Goal: Use online tool/utility: Utilize a website feature to perform a specific function

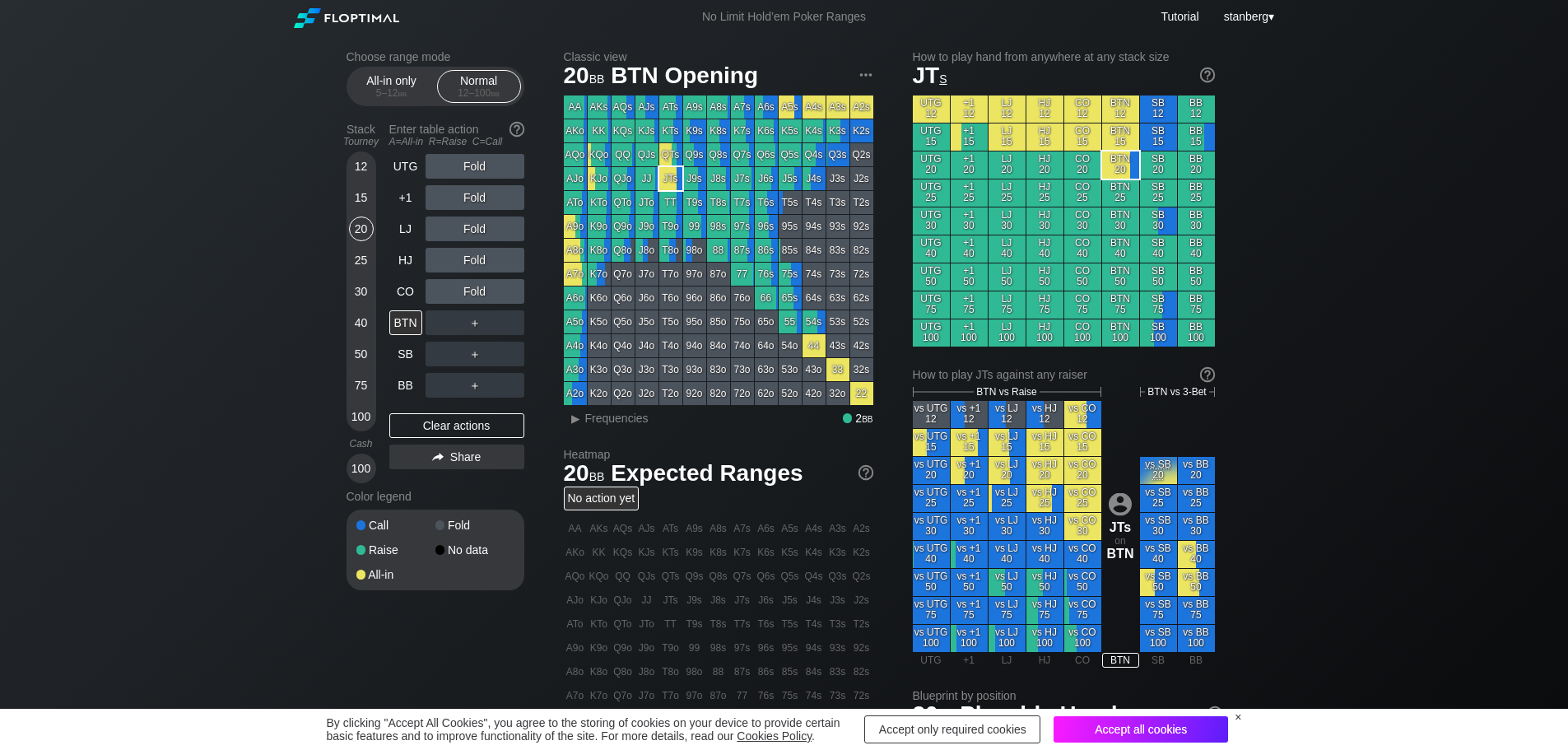
click at [1120, 737] on div "Accept all cookies" at bounding box center [1141, 730] width 174 height 27
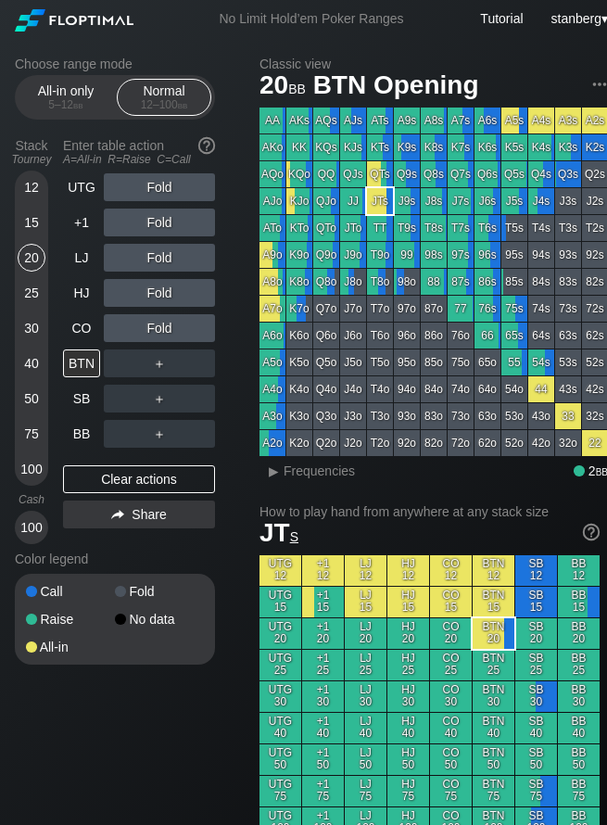
click at [33, 361] on div "40" at bounding box center [32, 363] width 28 height 28
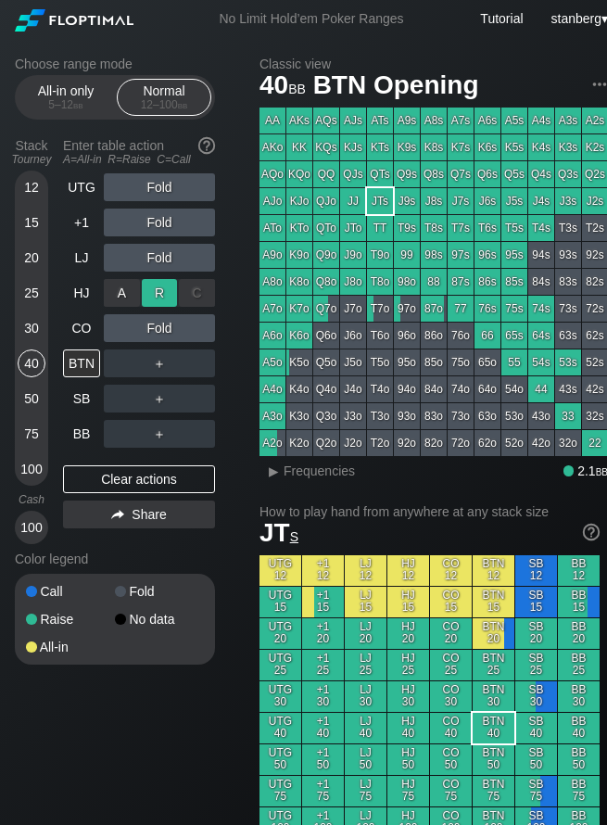
click at [144, 292] on div "R ✕" at bounding box center [160, 293] width 36 height 28
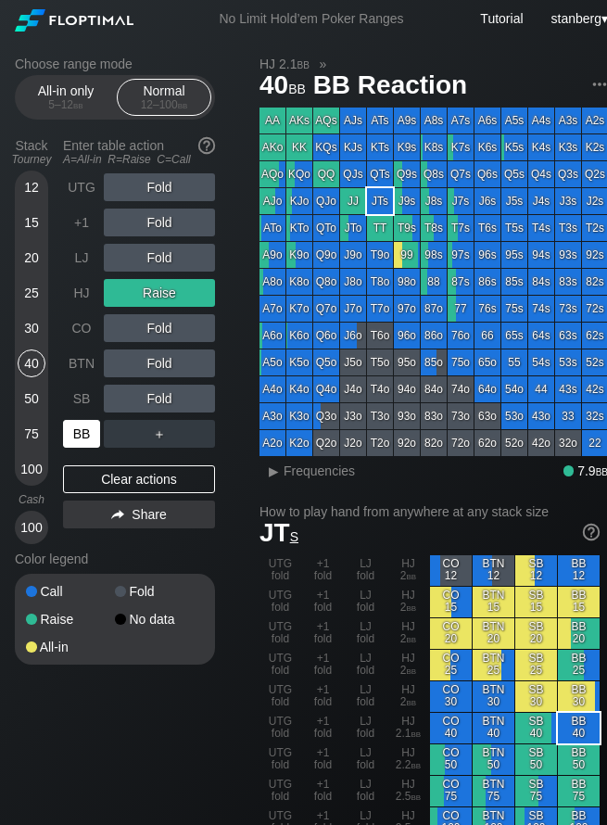
click at [73, 425] on div "BB" at bounding box center [81, 434] width 37 height 28
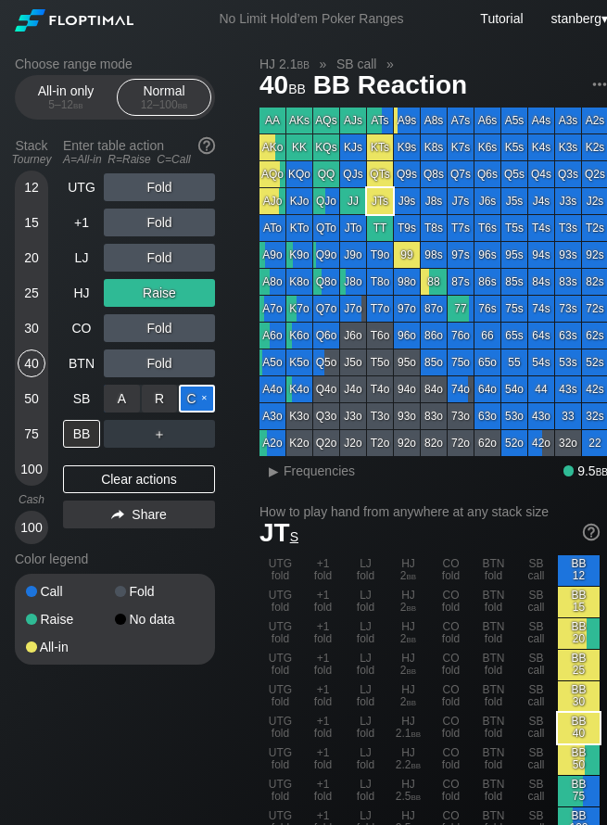
click at [184, 394] on div "C ✕" at bounding box center [197, 399] width 36 height 28
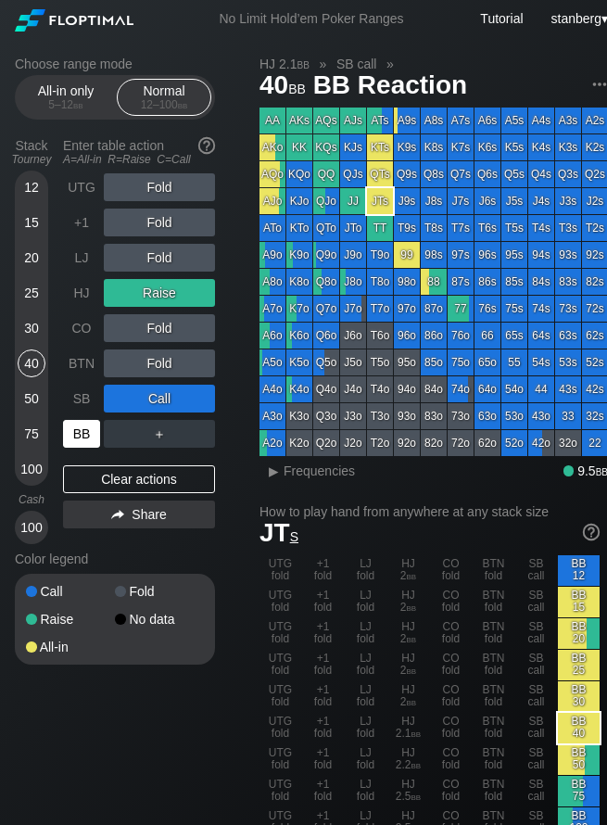
click at [64, 435] on div "BB" at bounding box center [81, 434] width 37 height 28
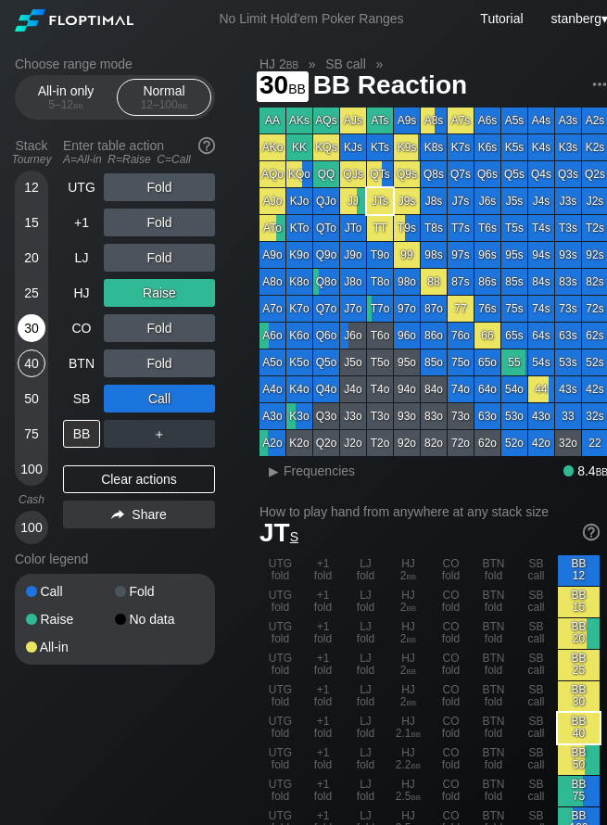
click at [35, 346] on div "30" at bounding box center [32, 331] width 28 height 35
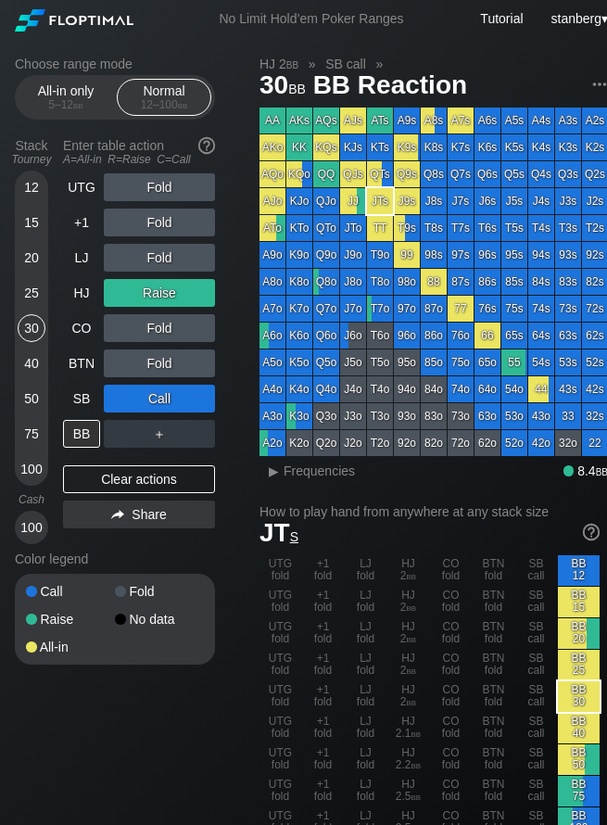
click at [37, 226] on div "15" at bounding box center [32, 222] width 28 height 28
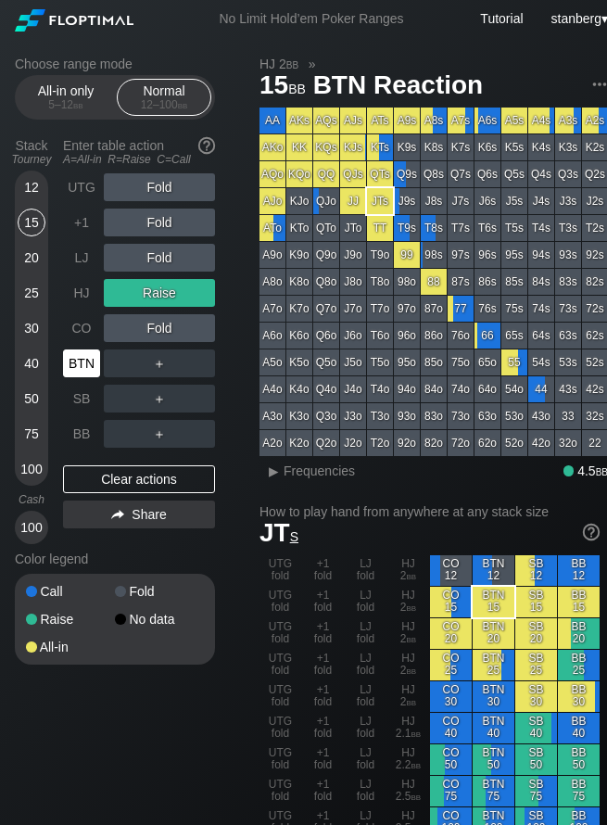
click at [77, 368] on div "BTN" at bounding box center [81, 363] width 37 height 28
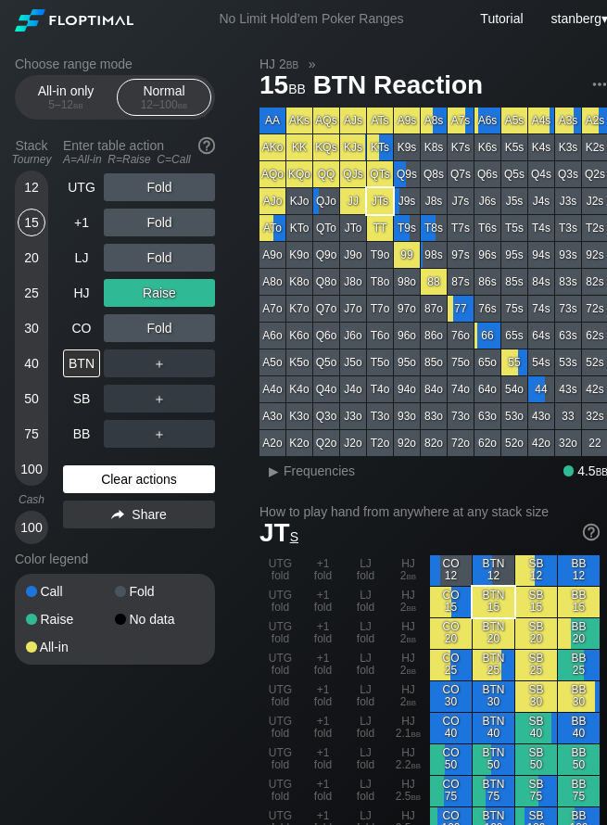
click at [119, 482] on div "Clear actions" at bounding box center [139, 479] width 152 height 28
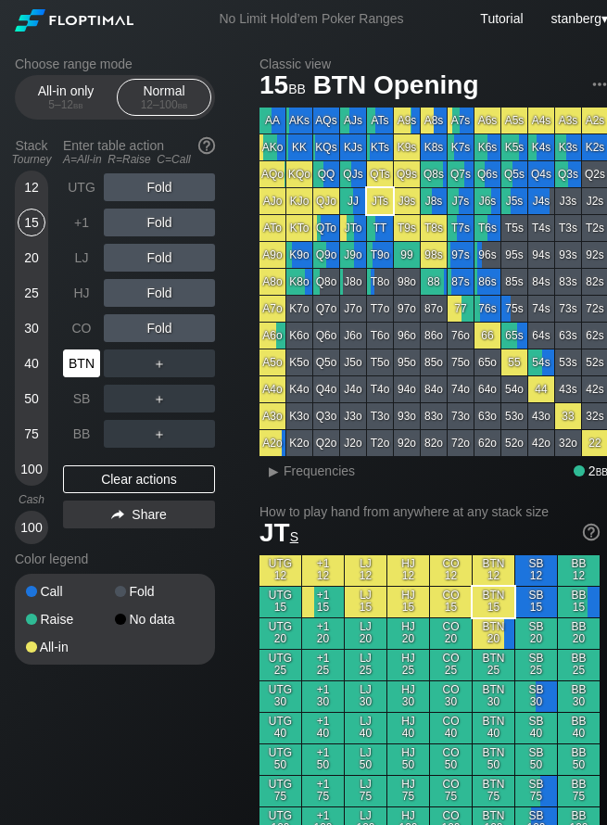
click at [76, 369] on div "BTN" at bounding box center [81, 363] width 37 height 28
click at [87, 325] on div "CO" at bounding box center [81, 328] width 37 height 28
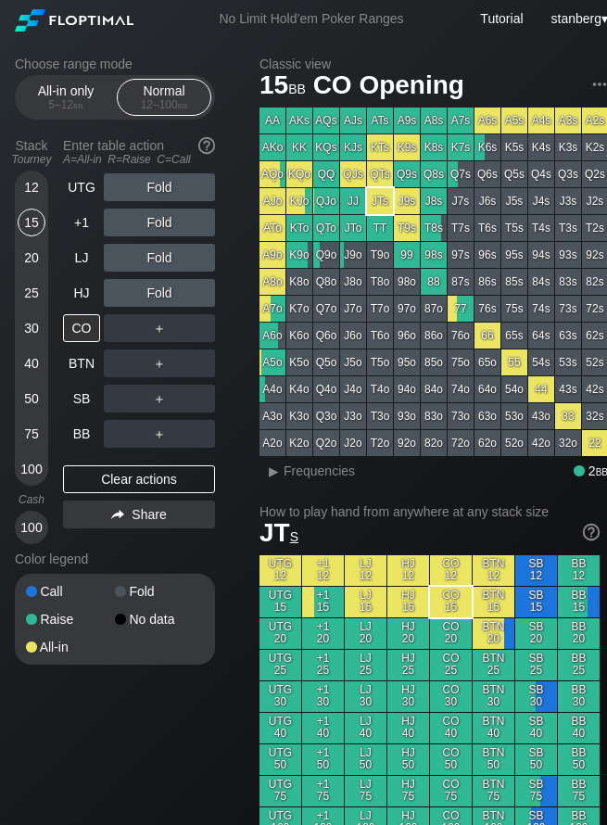
click at [21, 192] on div "12" at bounding box center [32, 187] width 28 height 28
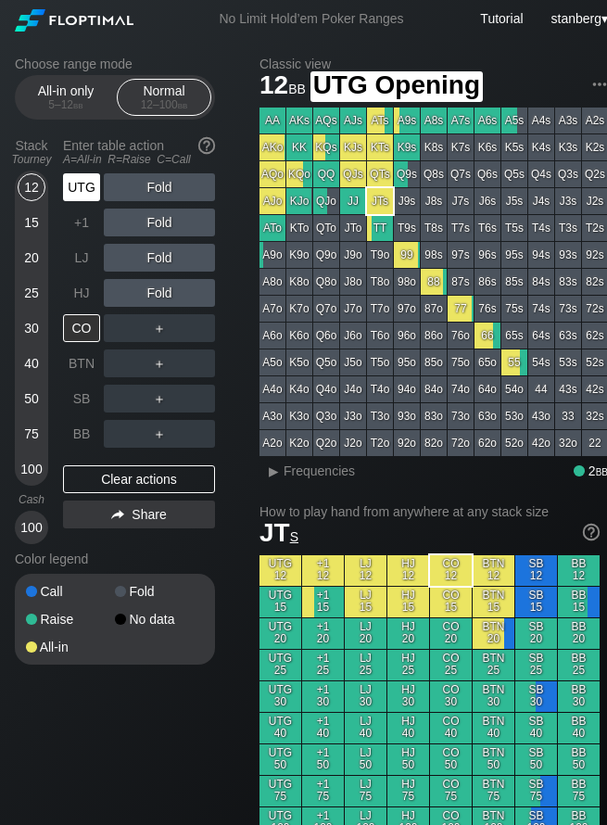
click at [81, 192] on div "UTG" at bounding box center [81, 187] width 37 height 28
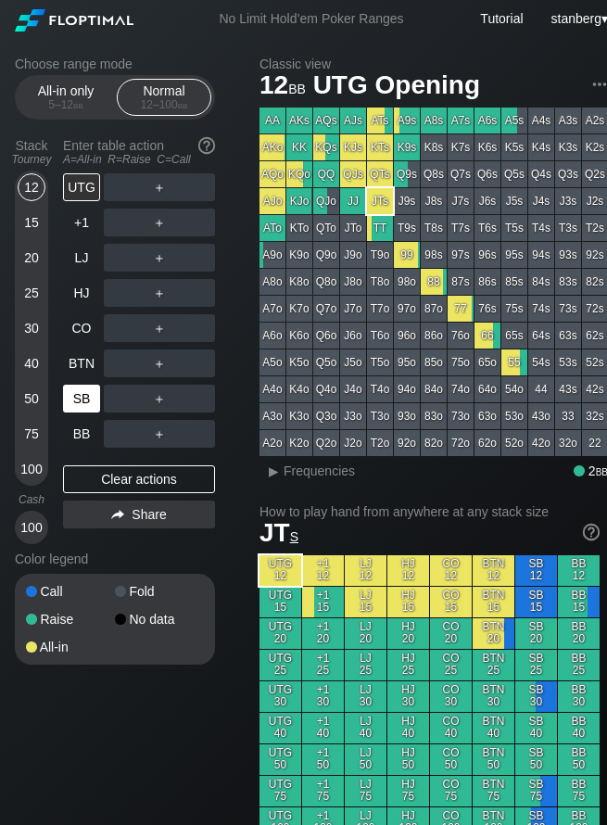
click at [92, 396] on div "SB" at bounding box center [81, 399] width 37 height 28
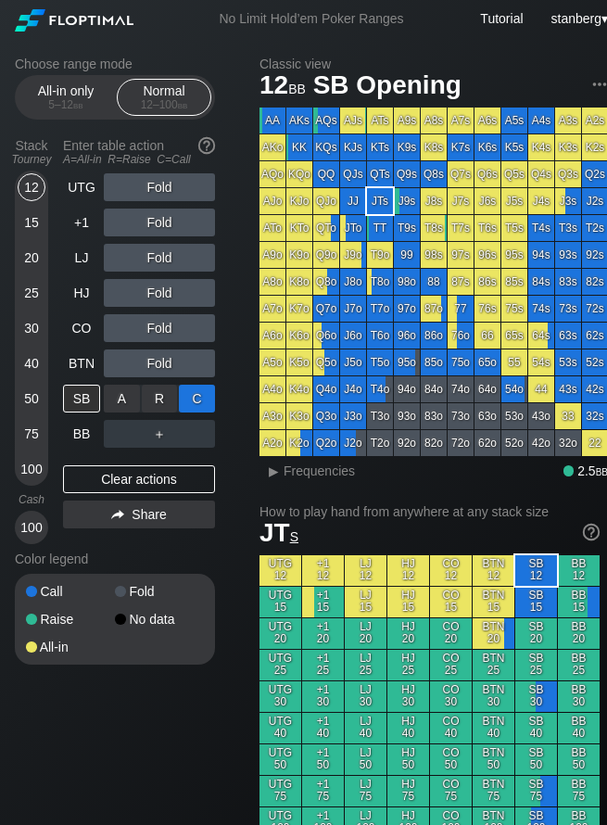
click at [197, 397] on div "C ✕" at bounding box center [197, 399] width 36 height 28
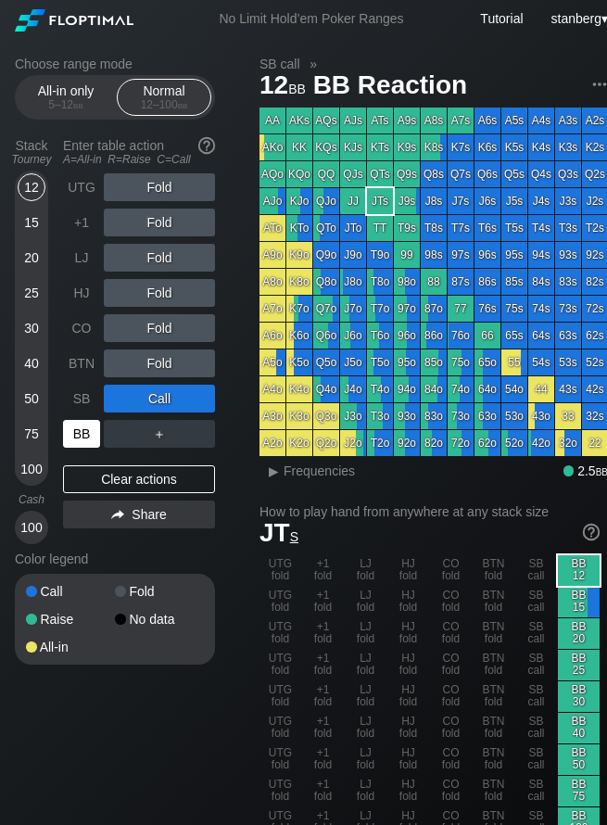
click at [96, 442] on div "BB" at bounding box center [81, 434] width 37 height 28
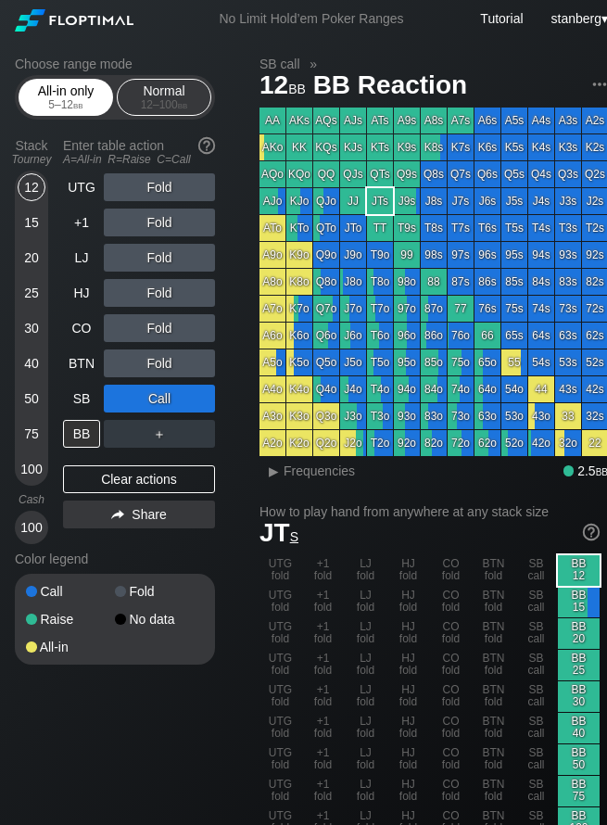
click at [57, 108] on div "5 – 12 bb" at bounding box center [66, 104] width 78 height 13
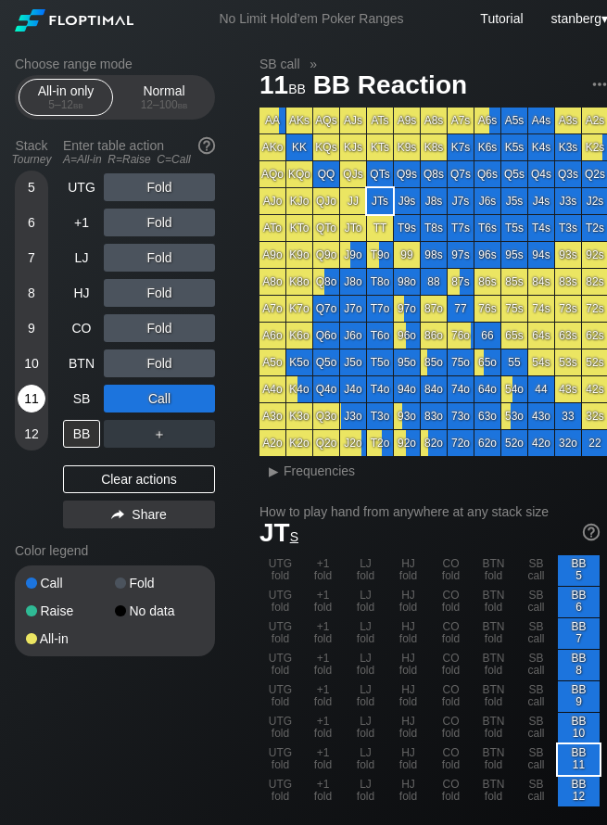
click at [28, 408] on div "11" at bounding box center [32, 399] width 28 height 28
click at [184, 107] on span "bb" at bounding box center [183, 104] width 10 height 13
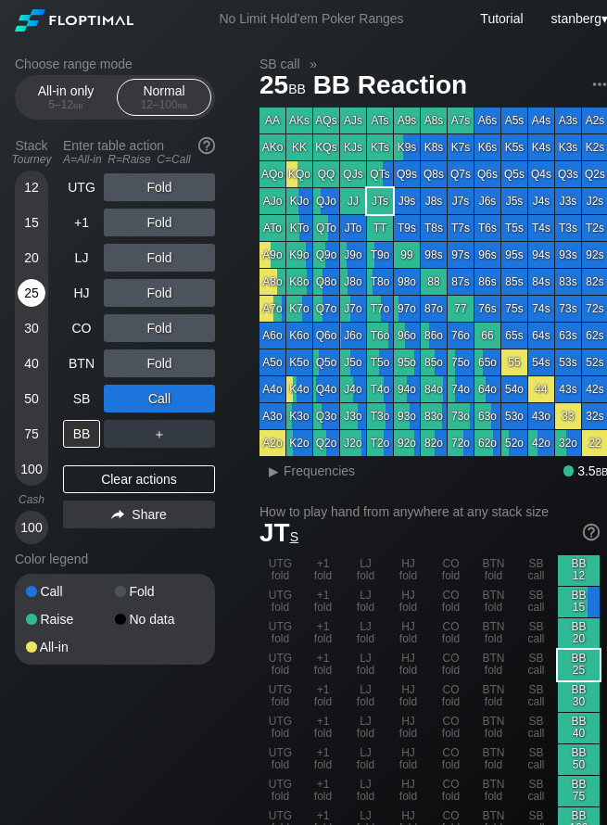
click at [28, 293] on div "25" at bounding box center [32, 293] width 28 height 28
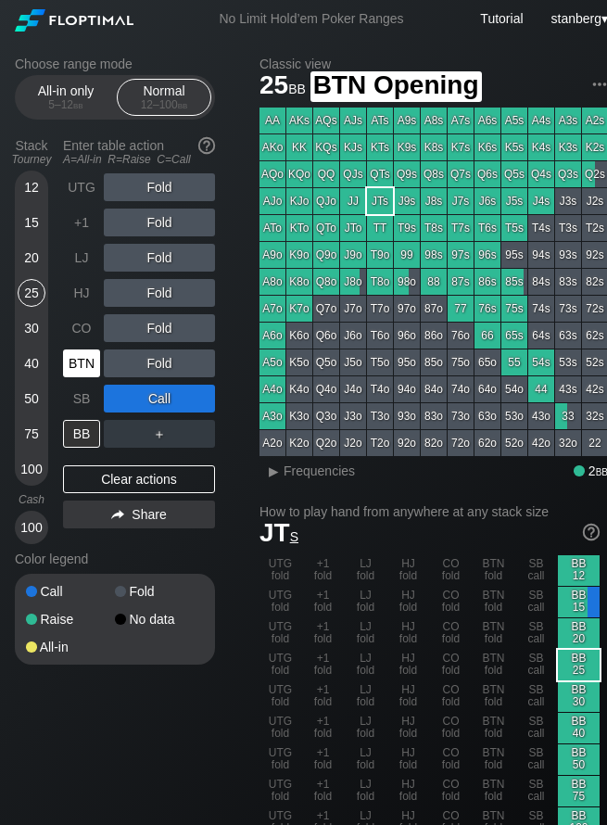
click at [87, 372] on div "BTN" at bounding box center [81, 363] width 37 height 28
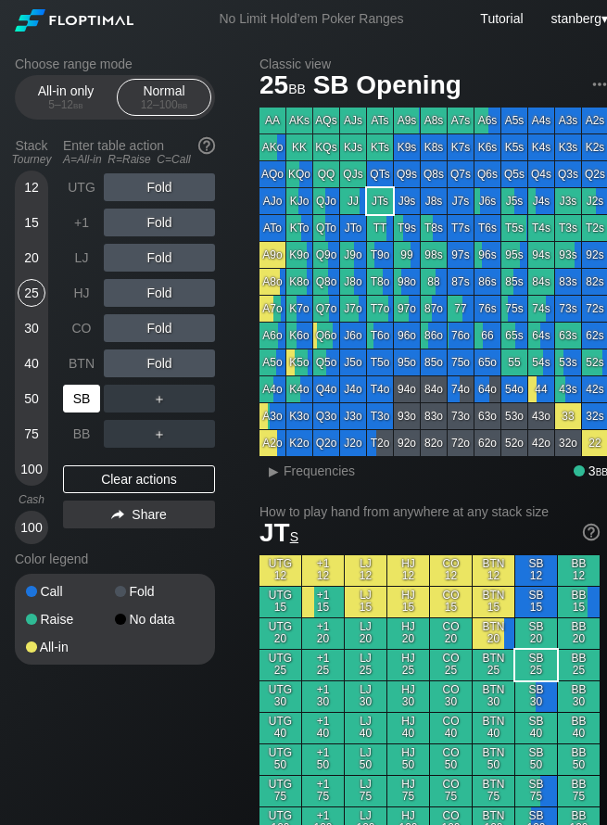
click at [75, 401] on div "SB" at bounding box center [81, 399] width 37 height 28
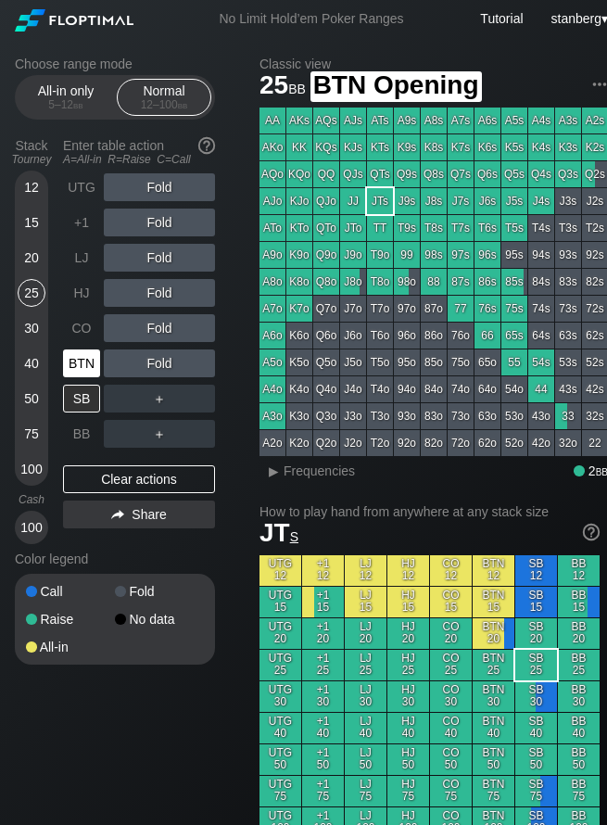
click at [80, 355] on div "BTN" at bounding box center [81, 363] width 37 height 28
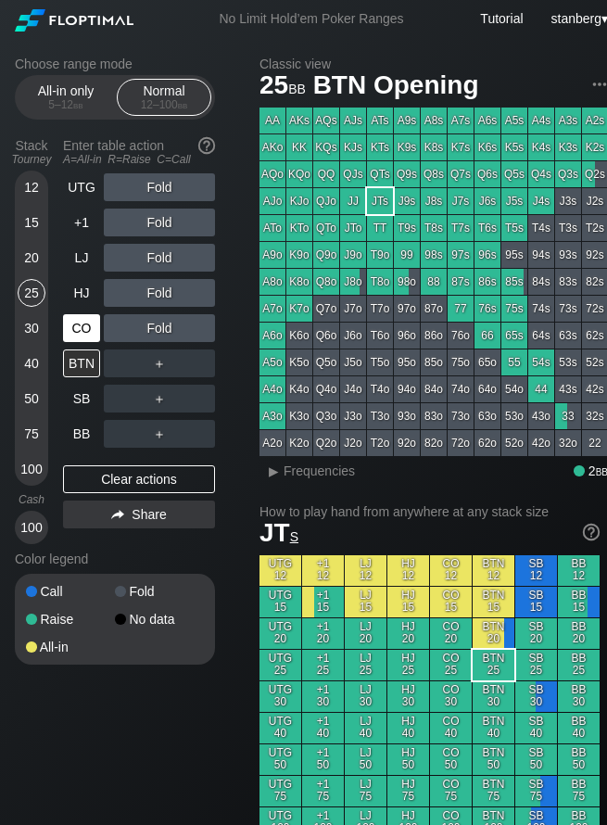
click at [86, 331] on div "CO" at bounding box center [81, 328] width 37 height 28
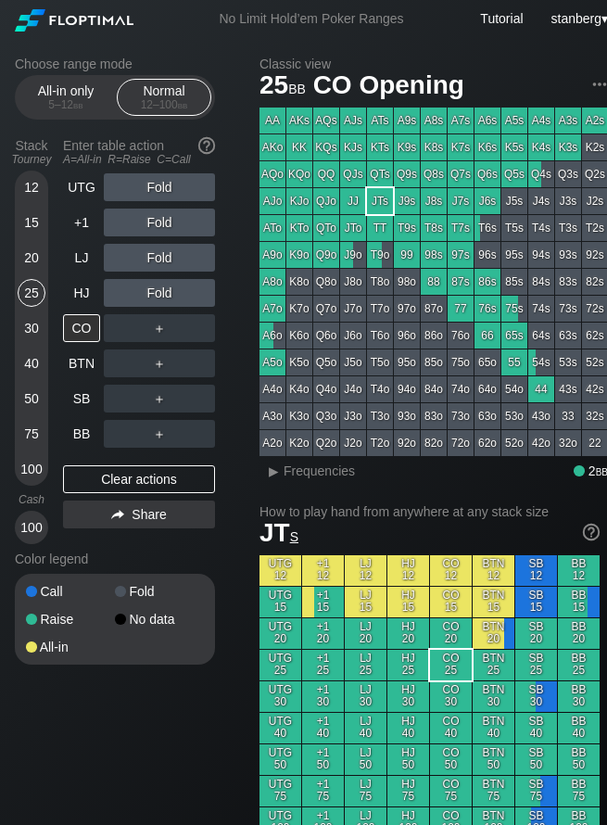
click at [44, 182] on div "12" at bounding box center [32, 187] width 28 height 28
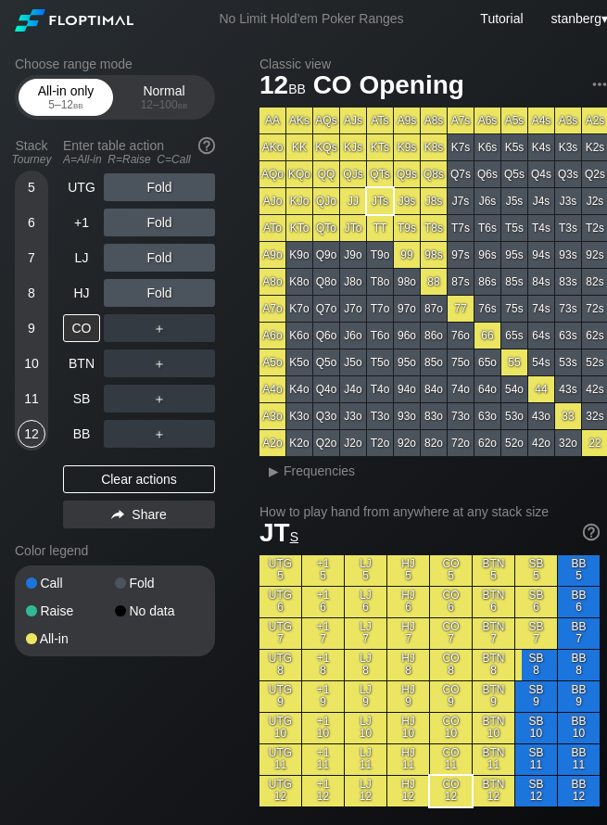
click at [73, 96] on div "All-in only 5 – 12 bb" at bounding box center [65, 97] width 85 height 35
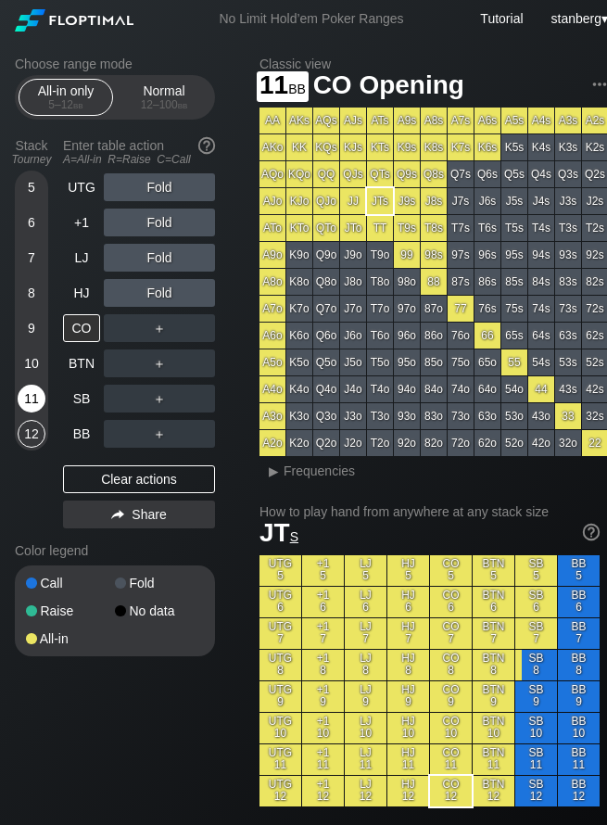
click at [31, 396] on div "11" at bounding box center [32, 399] width 28 height 28
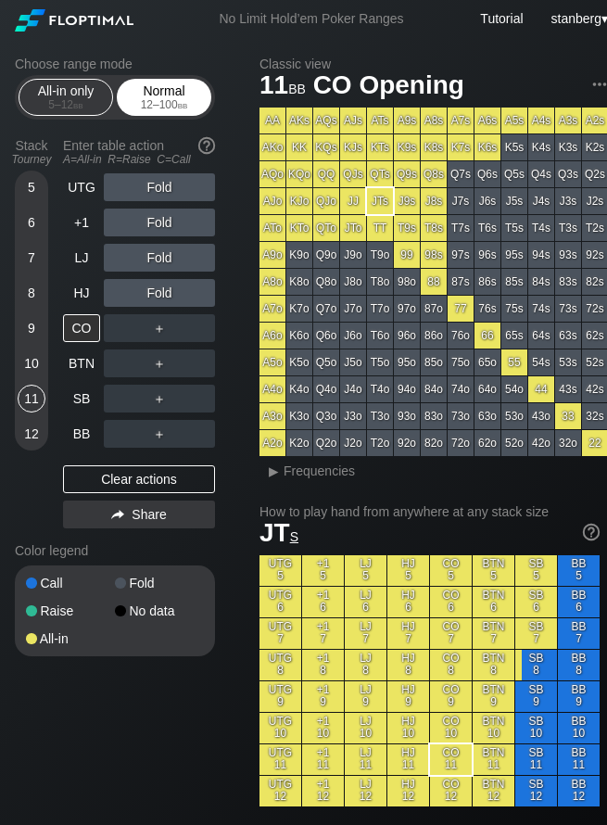
click at [151, 93] on div "Normal 12 – 100 bb" at bounding box center [163, 97] width 85 height 35
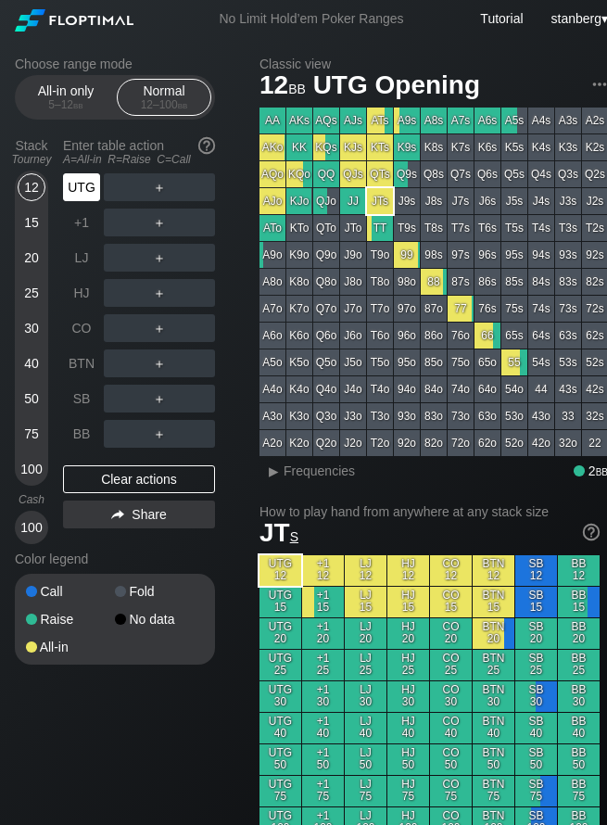
click at [92, 184] on div "UTG" at bounding box center [81, 187] width 37 height 28
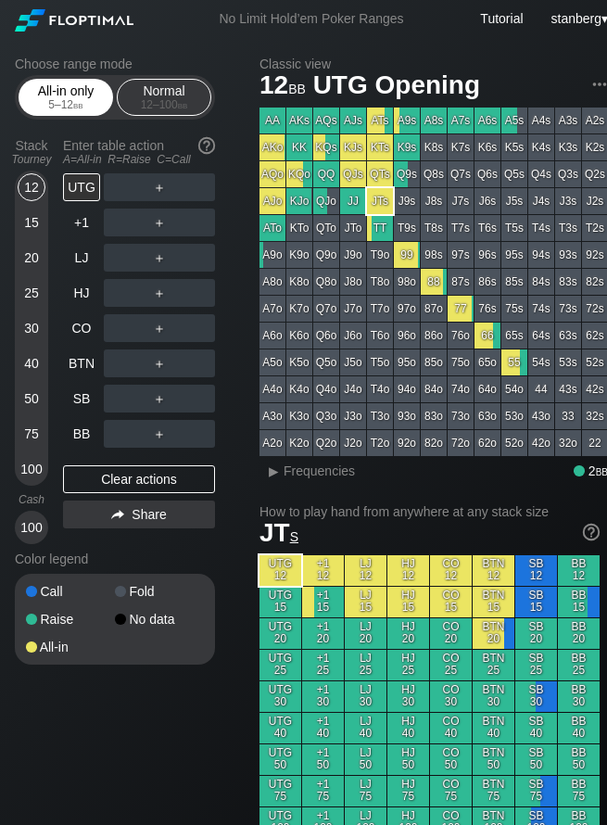
click at [56, 104] on div "5 – 12 bb" at bounding box center [66, 104] width 78 height 13
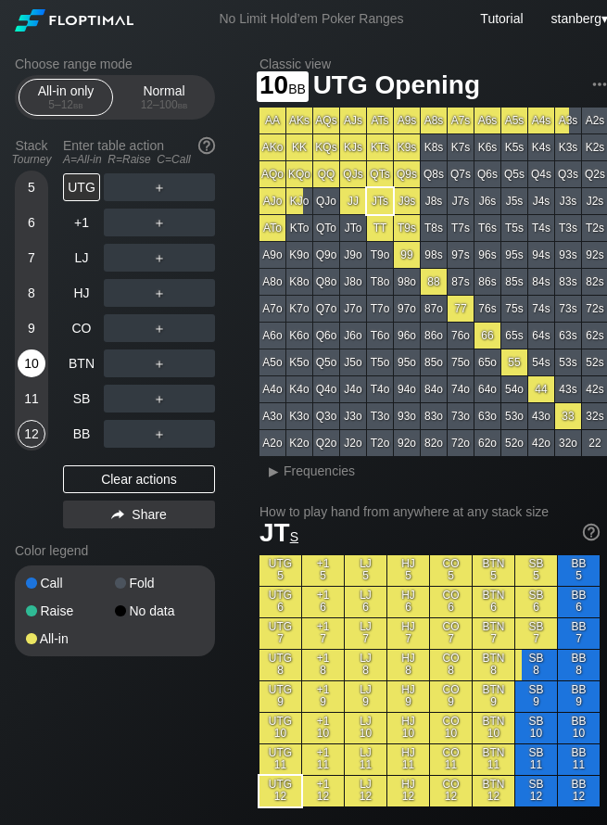
click at [31, 372] on div "10" at bounding box center [32, 363] width 28 height 28
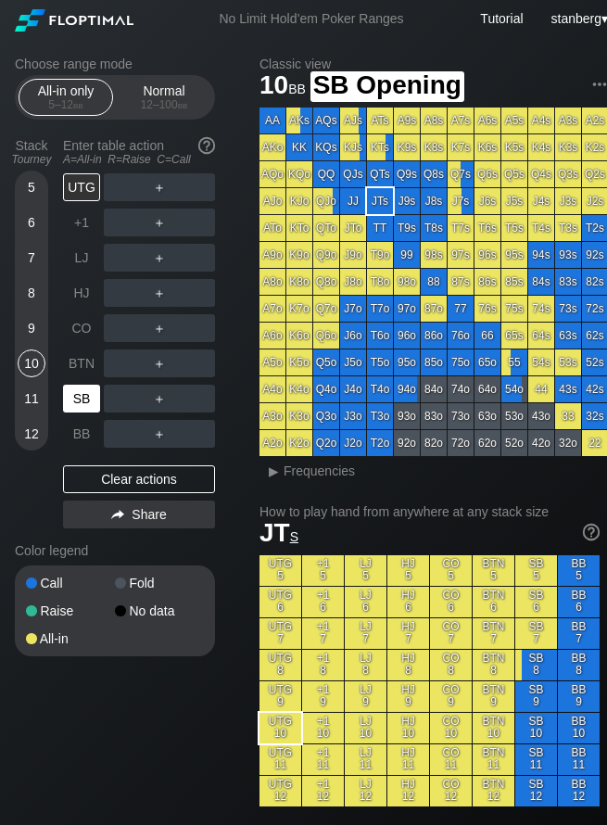
click at [81, 398] on div "SB" at bounding box center [81, 399] width 37 height 28
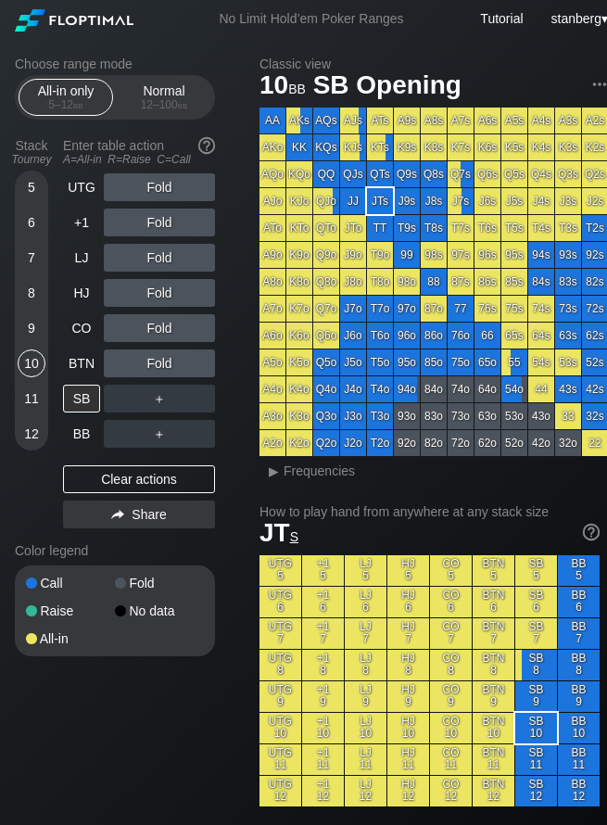
click at [25, 287] on div "8" at bounding box center [32, 293] width 28 height 28
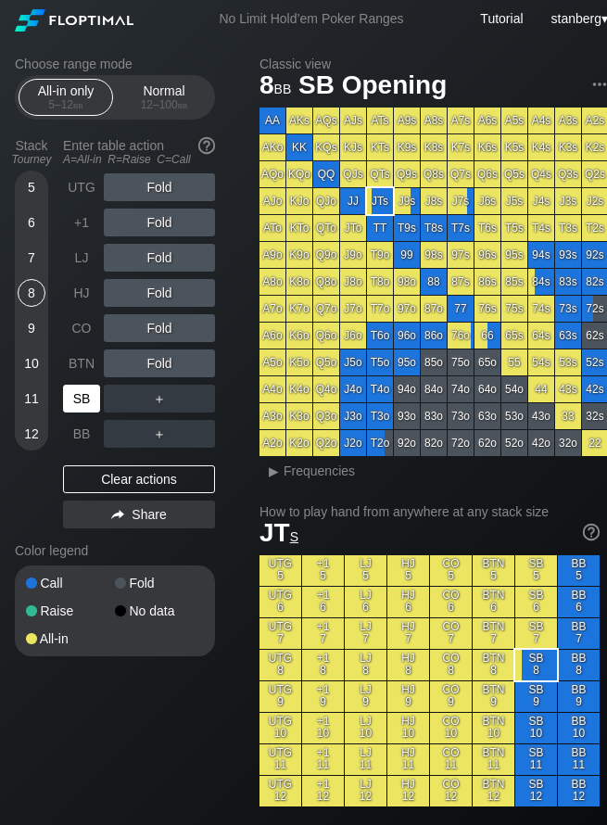
click at [91, 398] on div "SB" at bounding box center [81, 399] width 37 height 28
click at [80, 354] on div "BTN" at bounding box center [81, 363] width 37 height 28
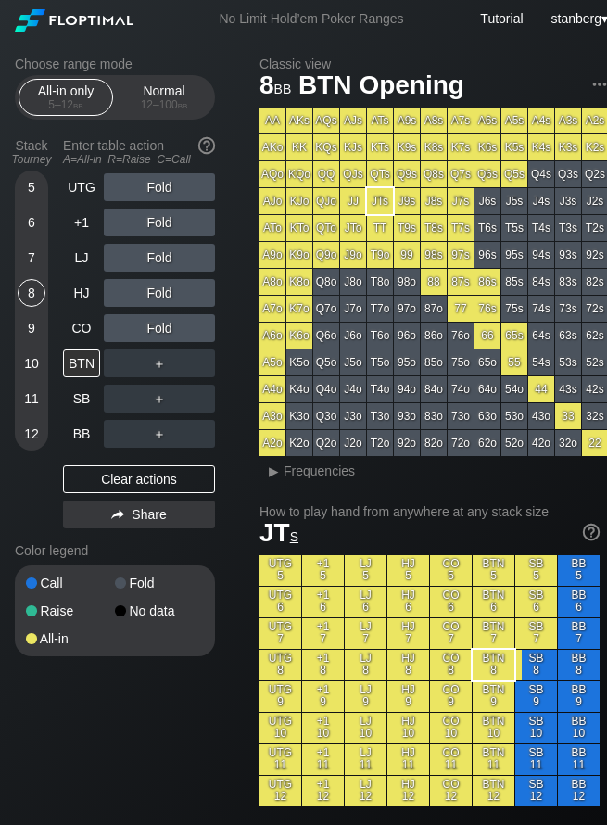
drag, startPoint x: 69, startPoint y: 322, endPoint x: 61, endPoint y: 315, distance: 11.2
click at [69, 322] on div "CO" at bounding box center [81, 328] width 37 height 28
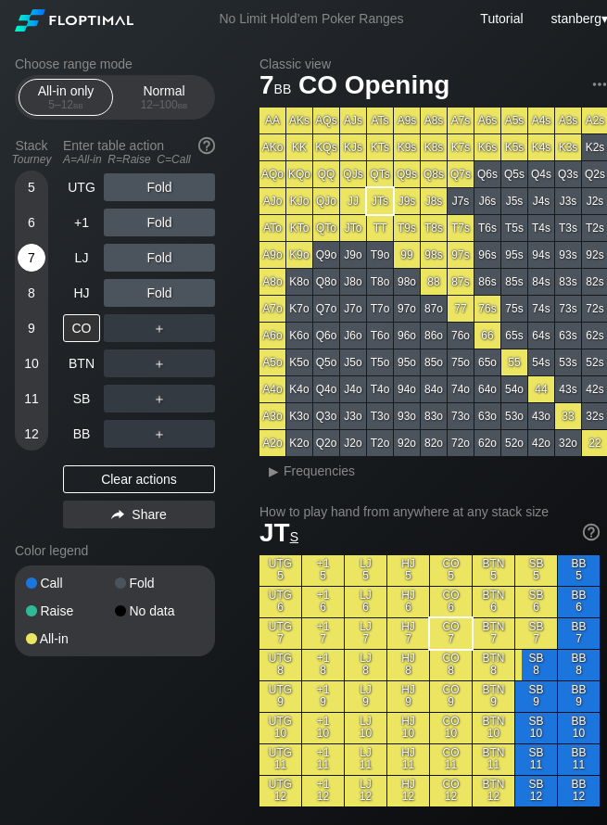
click at [33, 266] on div "7" at bounding box center [32, 258] width 28 height 28
click at [94, 281] on div "HJ" at bounding box center [81, 293] width 37 height 28
